Goal: Transaction & Acquisition: Purchase product/service

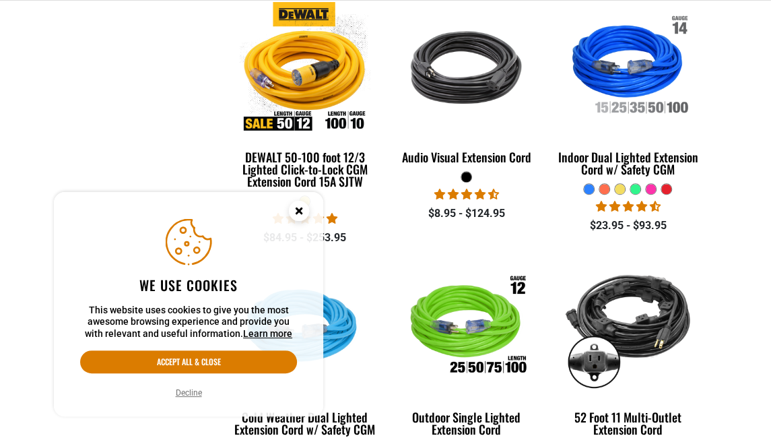
scroll to position [606, 0]
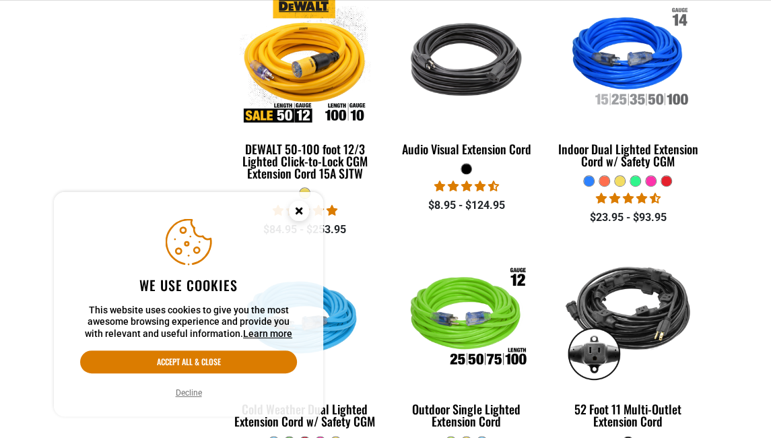
click at [292, 209] on circle "Cookie Consent" at bounding box center [299, 211] width 20 height 20
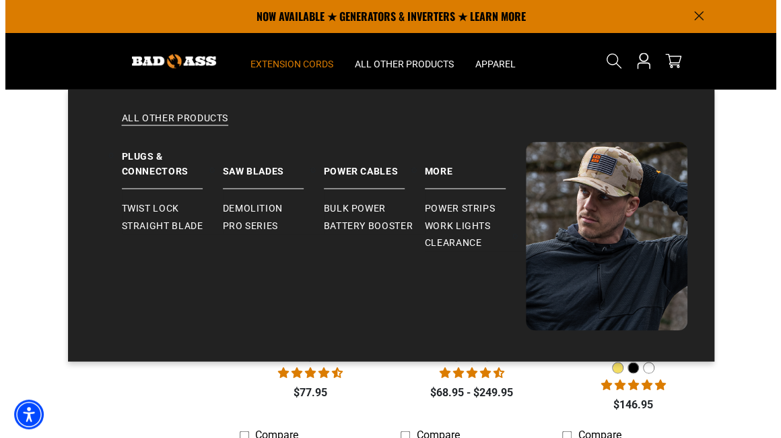
scroll to position [1017, 0]
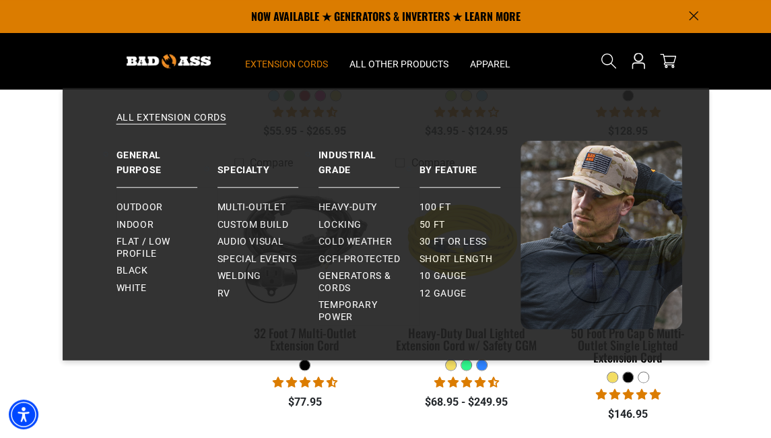
click at [299, 67] on span "Extension Cords" at bounding box center [286, 64] width 83 height 12
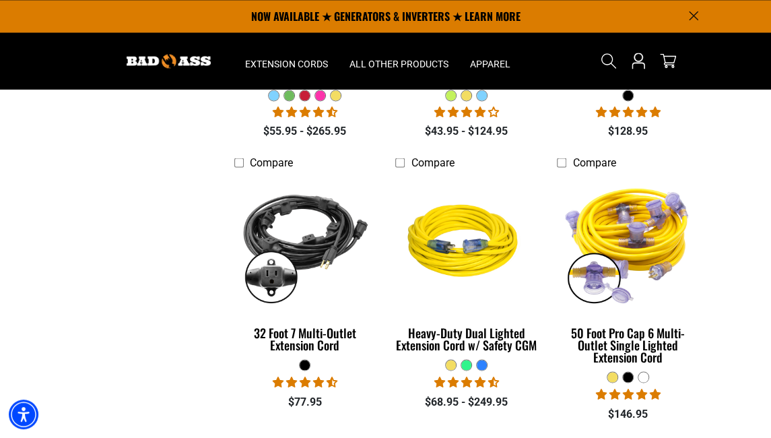
drag, startPoint x: 608, startPoint y: 61, endPoint x: 599, endPoint y: 62, distance: 8.1
click at [606, 61] on icon "Search" at bounding box center [609, 61] width 16 height 16
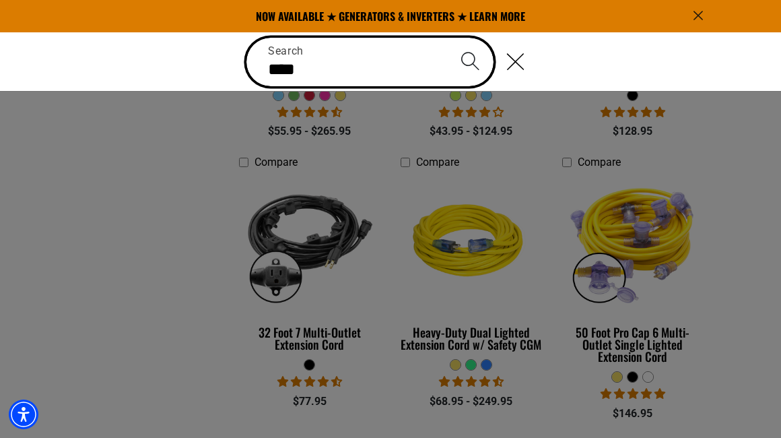
type input "****"
click at [447, 38] on button "Search" at bounding box center [470, 61] width 47 height 47
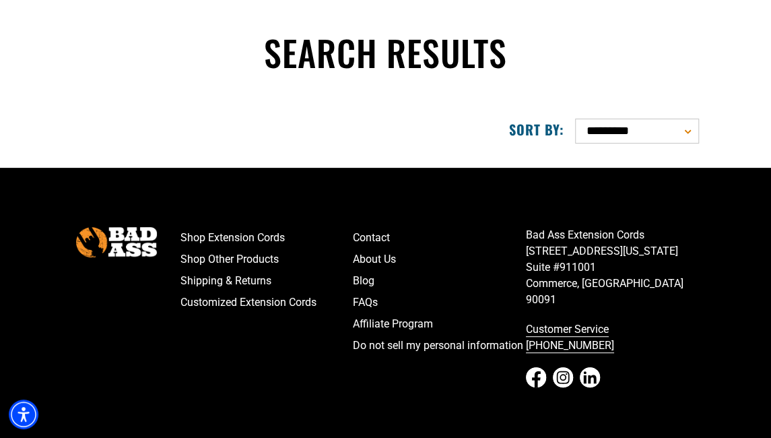
scroll to position [135, 0]
